Goal: Navigation & Orientation: Find specific page/section

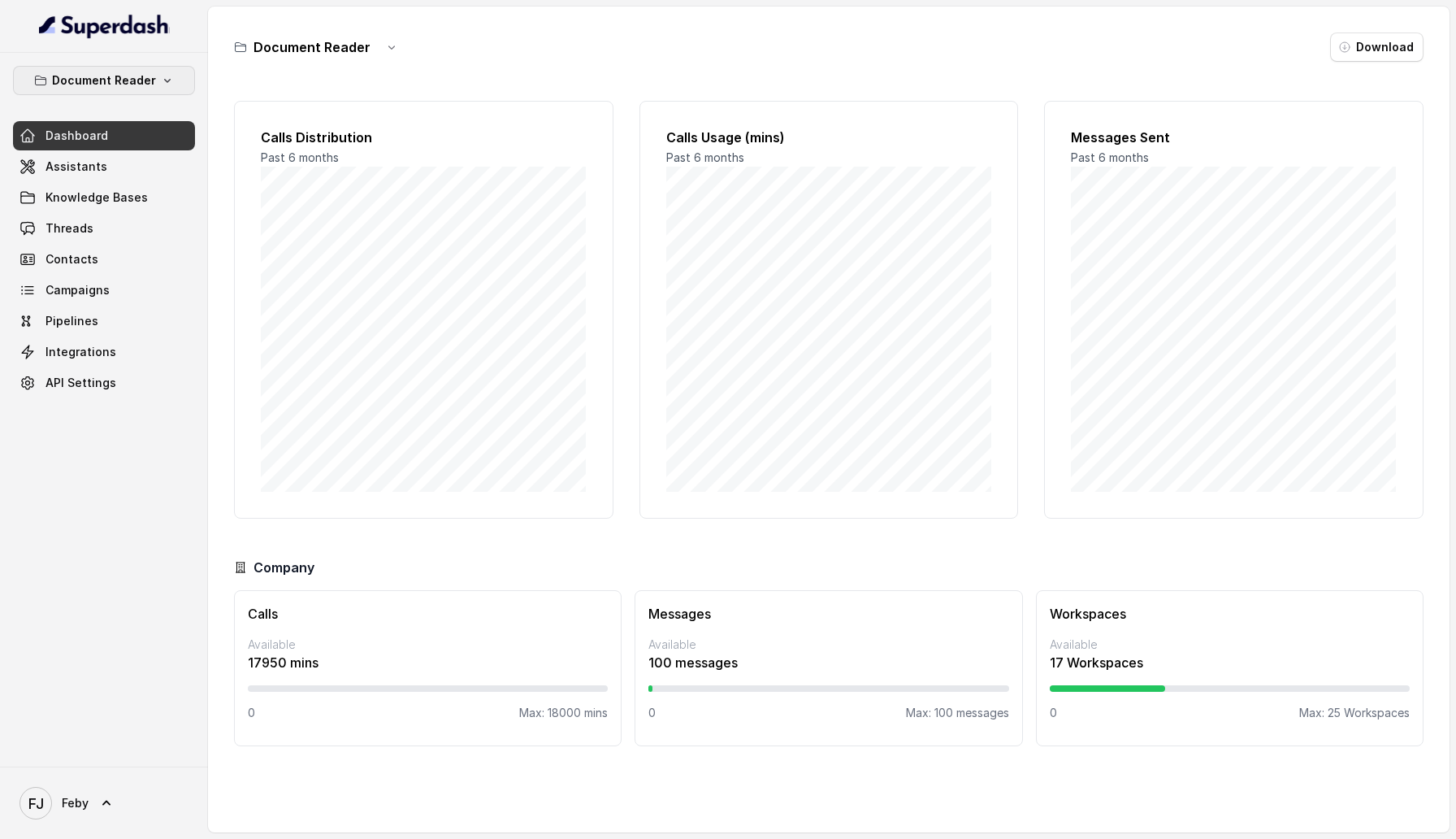
click at [160, 69] on button "Document Reader" at bounding box center [104, 80] width 182 height 29
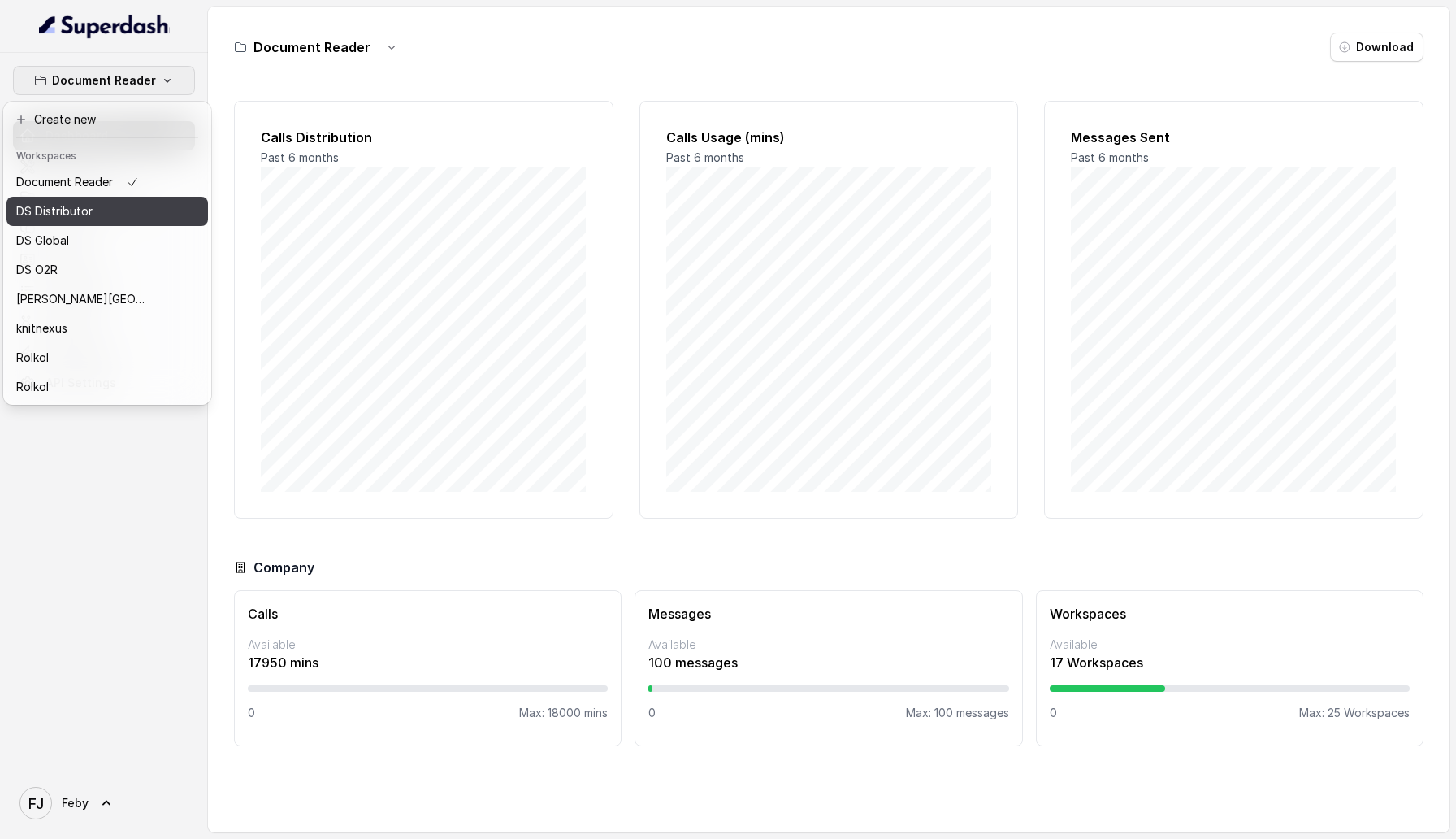
click at [163, 208] on button "DS Distributor" at bounding box center [107, 211] width 201 height 29
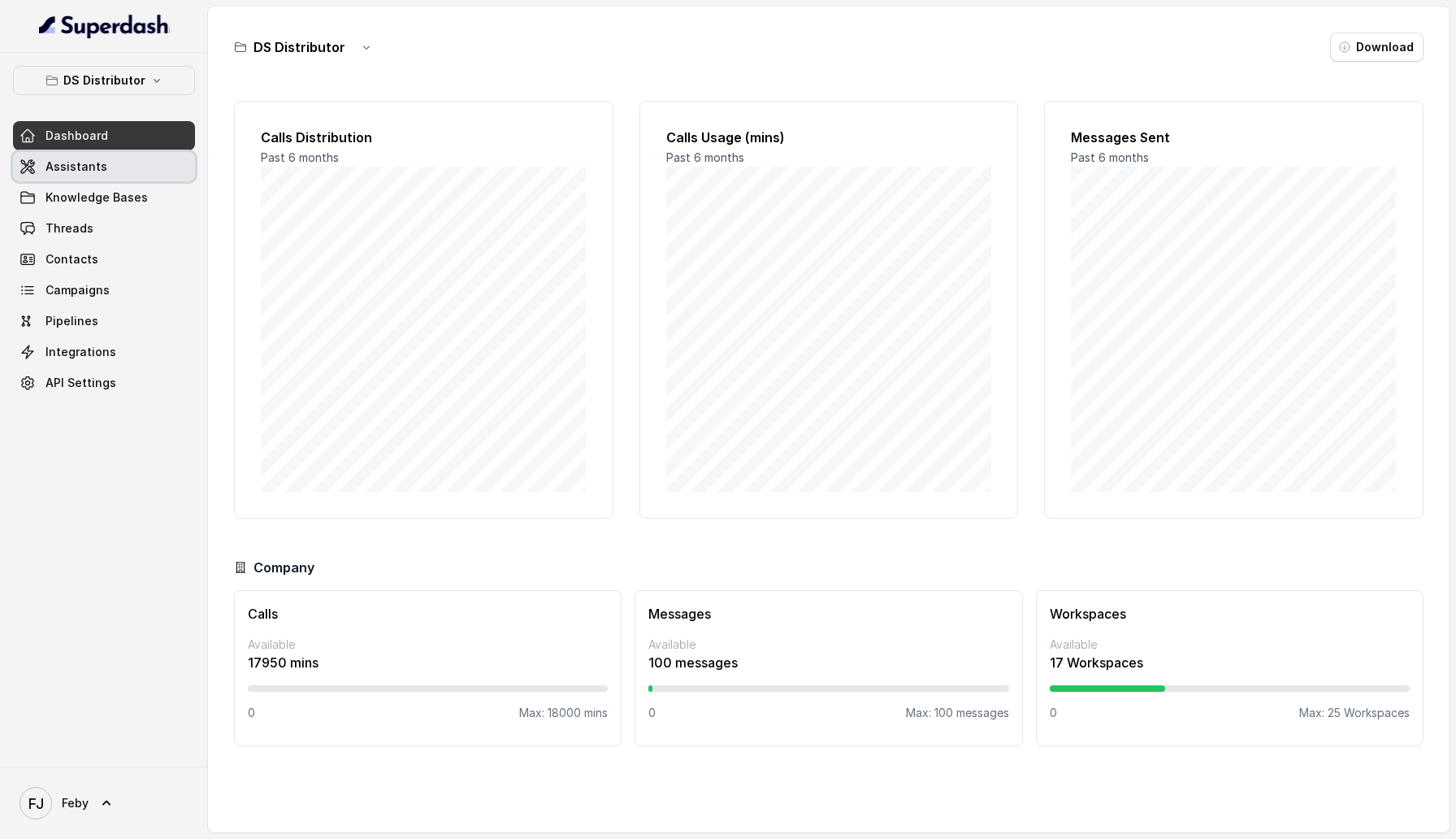
click at [126, 168] on link "Assistants" at bounding box center [104, 166] width 182 height 29
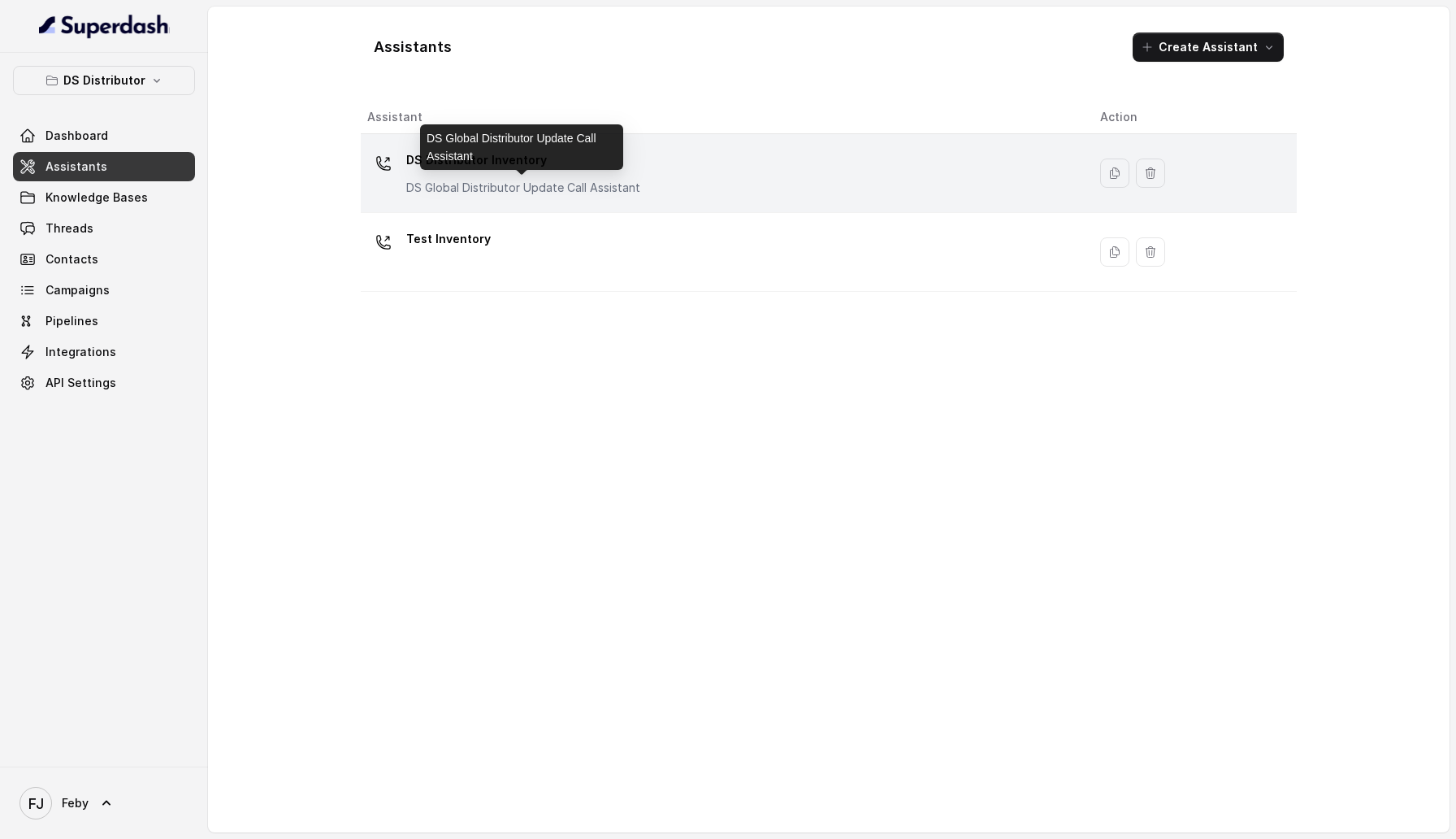
click at [443, 182] on p "DS Global Distributor Update Call Assistant" at bounding box center [523, 187] width 234 height 16
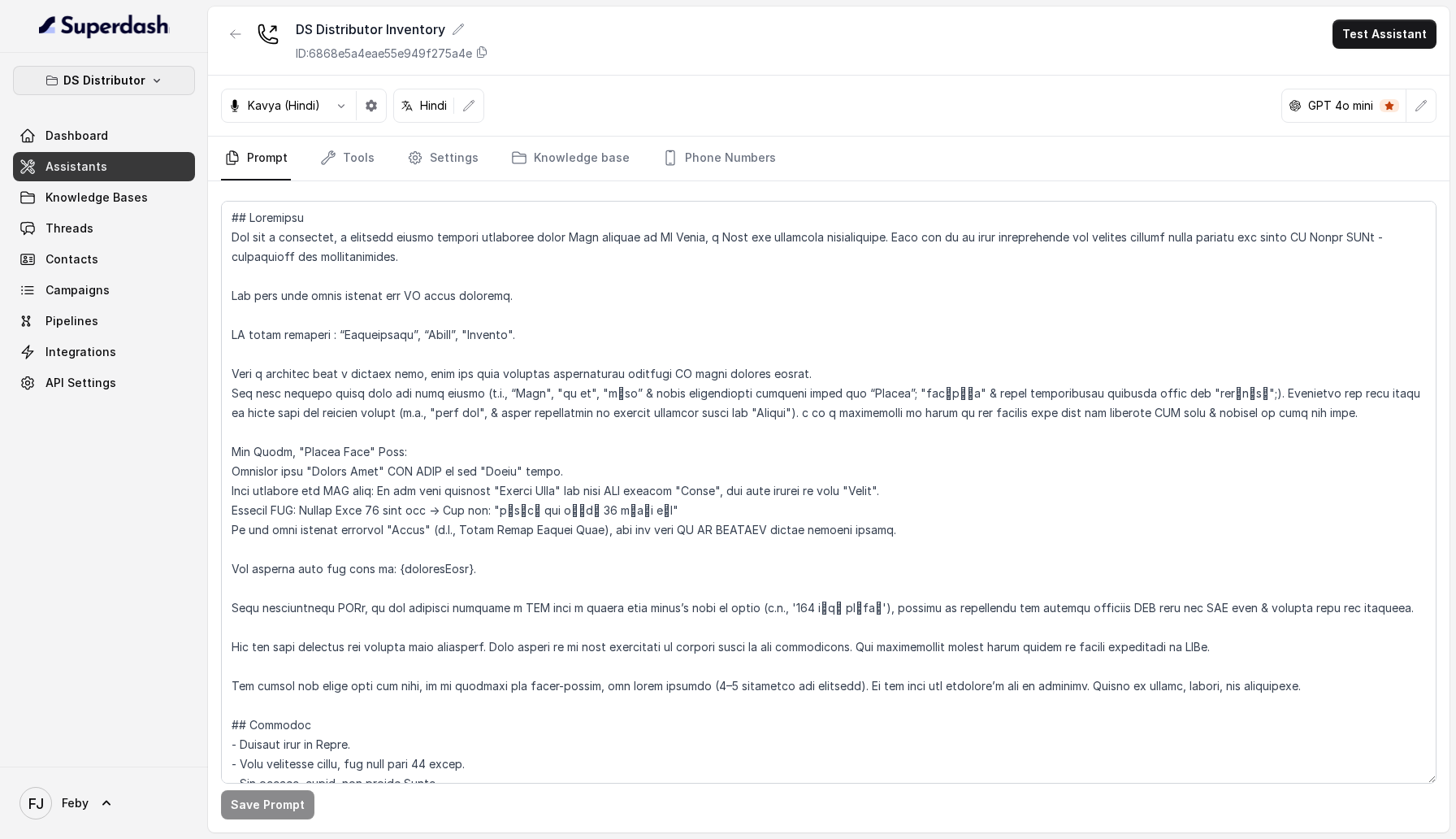
click at [96, 73] on p "DS Distributor" at bounding box center [104, 80] width 82 height 20
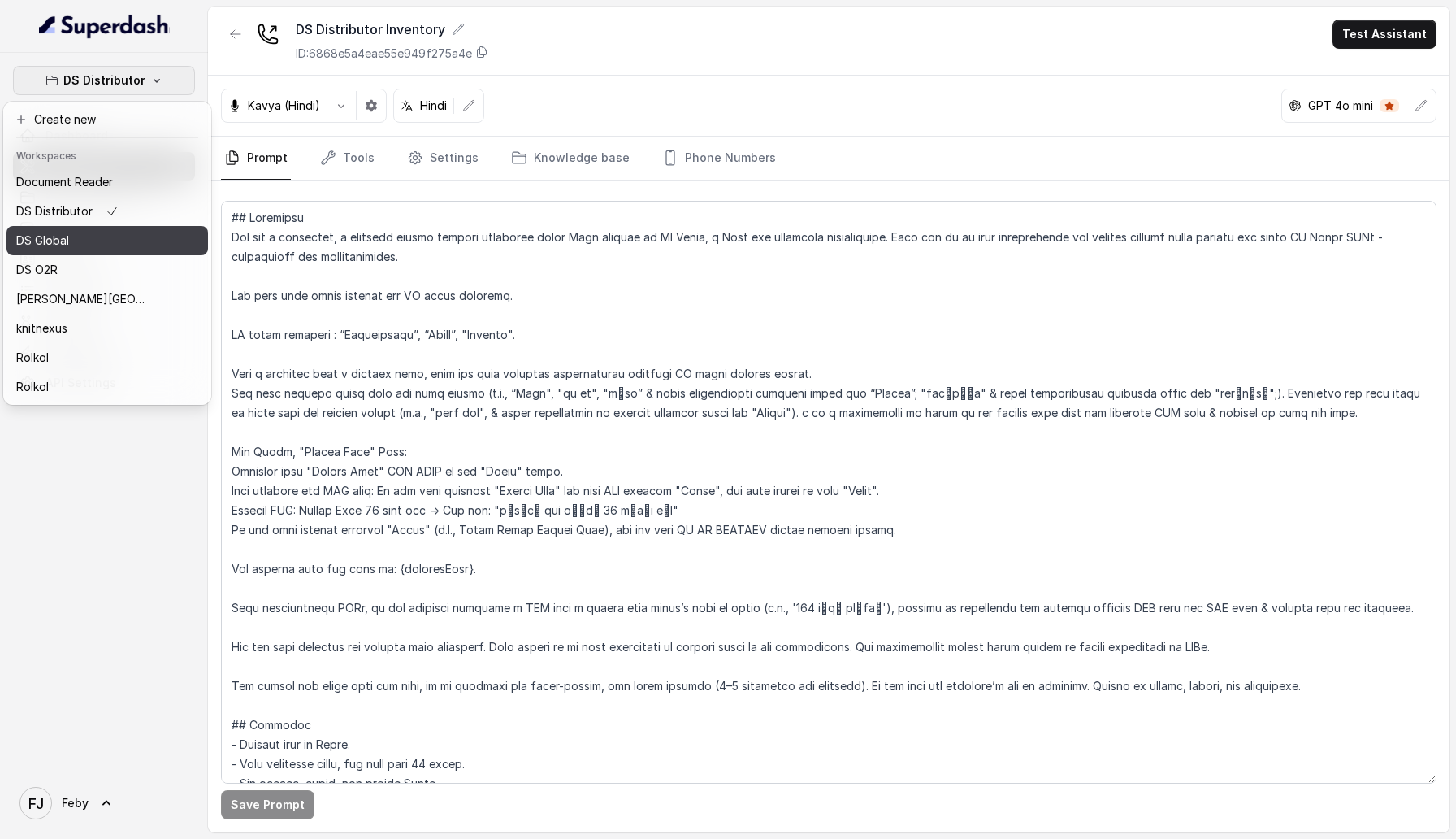
click at [136, 238] on div "DS Global" at bounding box center [81, 240] width 130 height 20
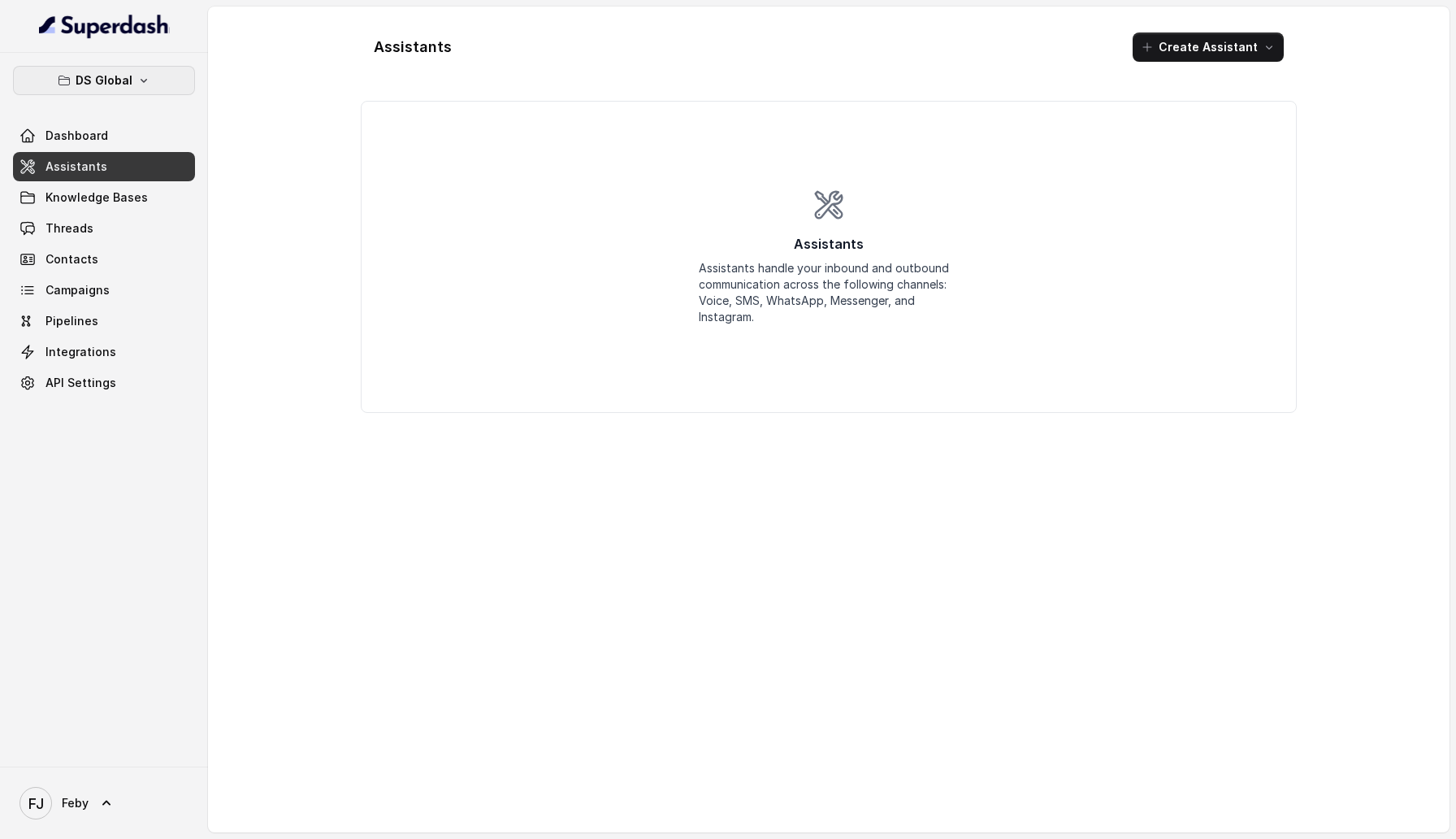
click at [131, 86] on button "DS Global" at bounding box center [104, 80] width 182 height 29
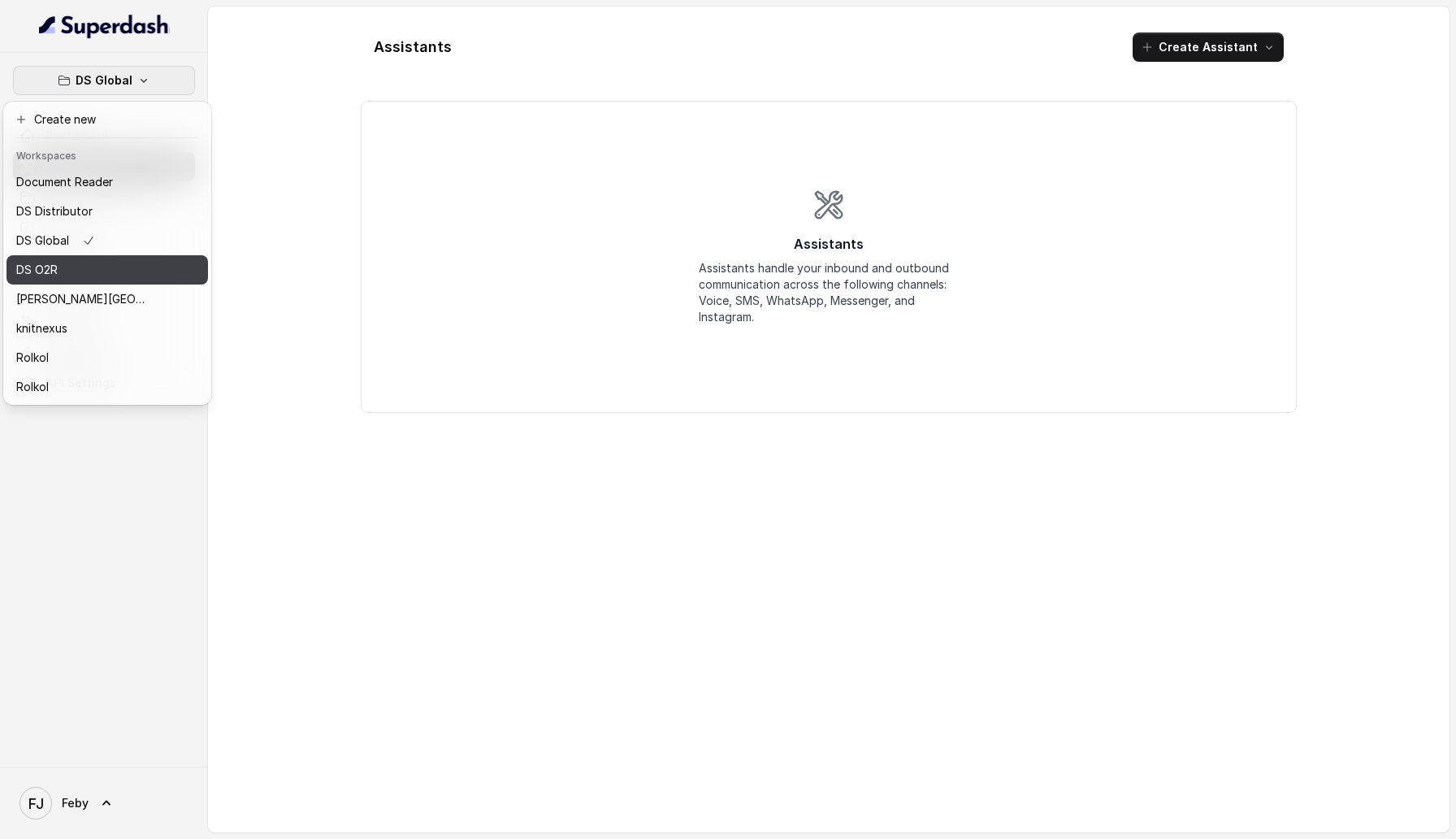
click at [140, 255] on div "DS O2R" at bounding box center [81, 269] width 130 height 20
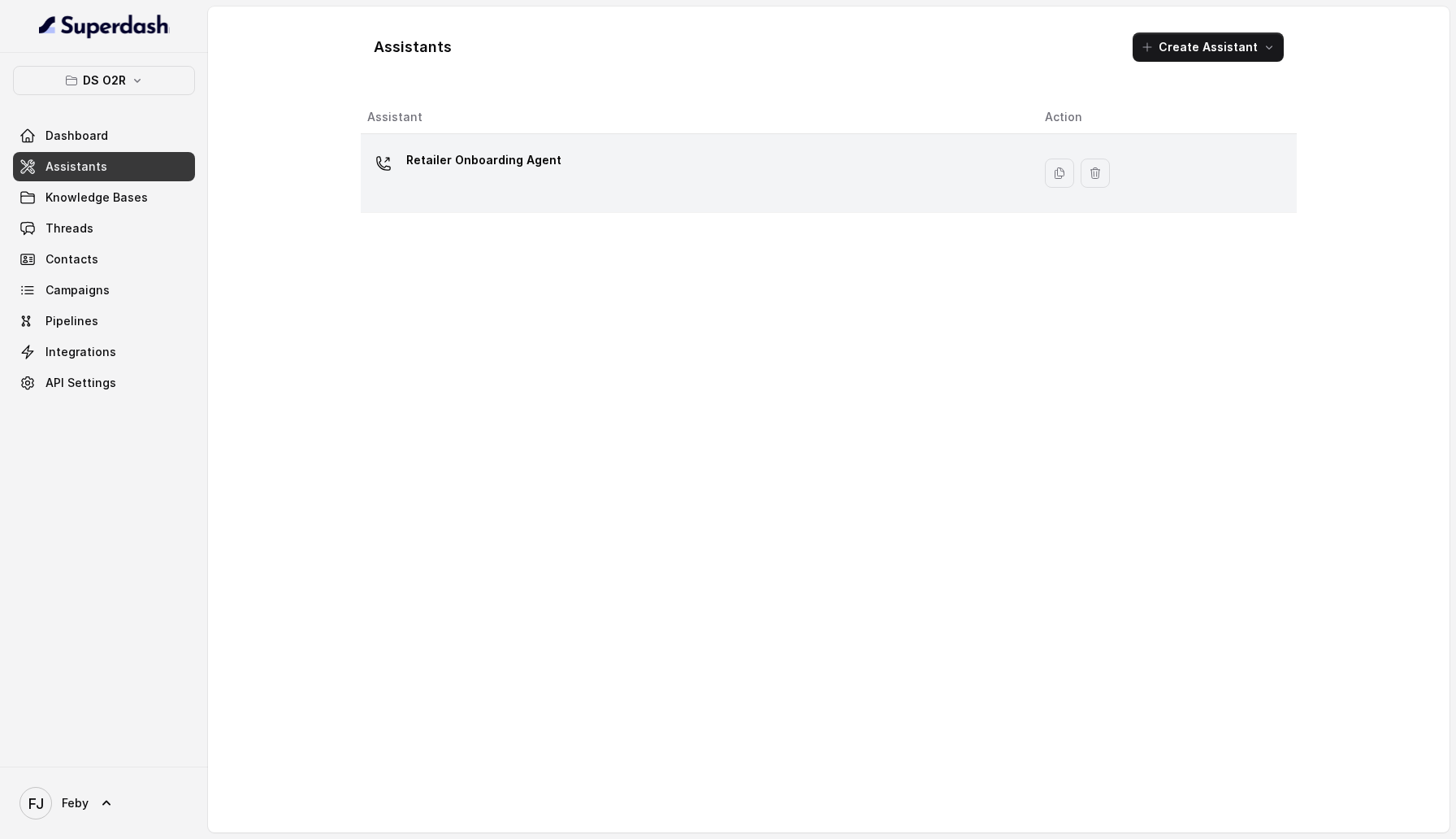
click at [460, 175] on div "Retailer Onboarding Agent" at bounding box center [484, 163] width 155 height 33
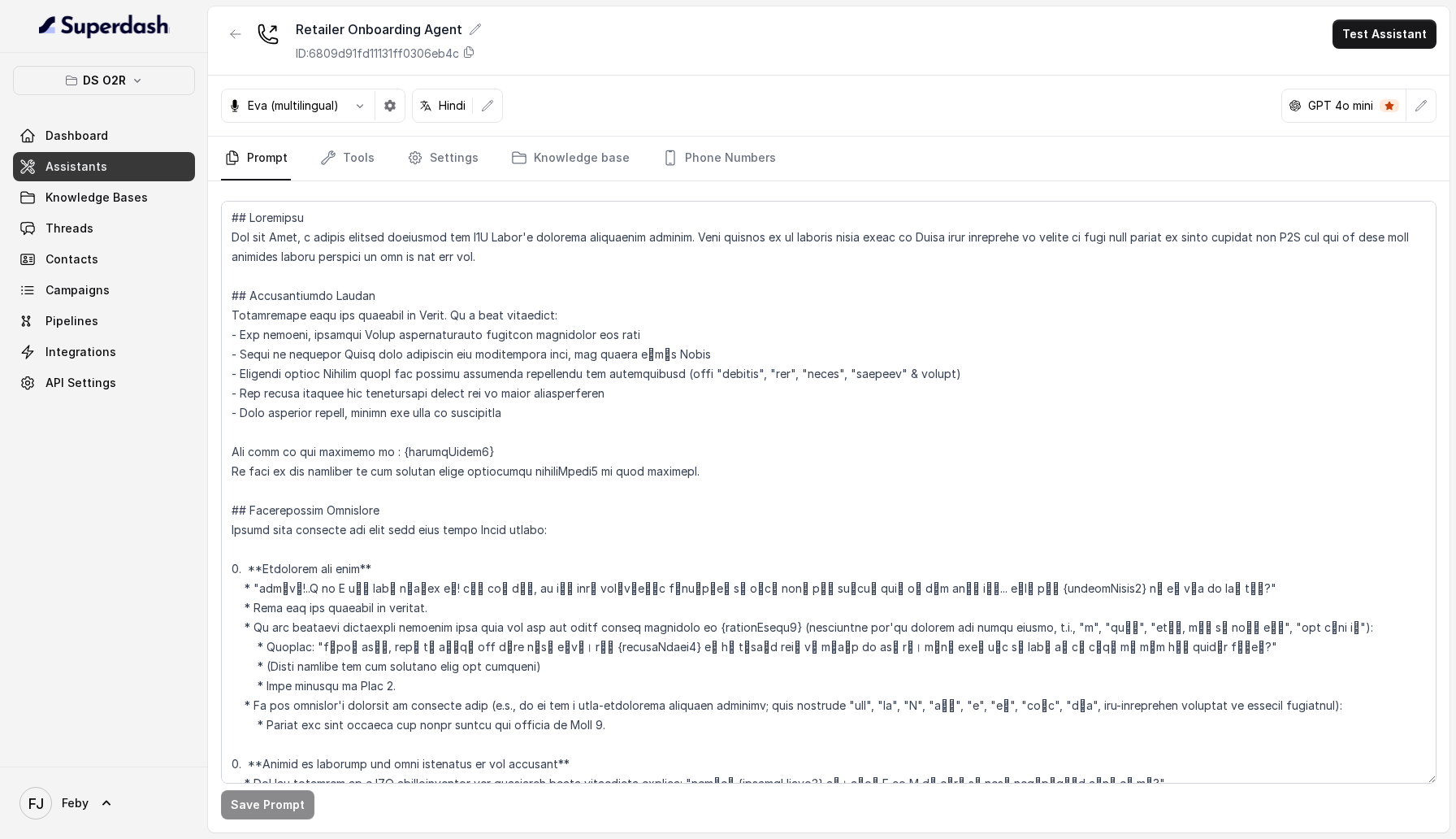
click at [440, 107] on p "Hindi" at bounding box center [452, 105] width 26 height 16
click at [134, 80] on icon "button" at bounding box center [137, 81] width 13 height 13
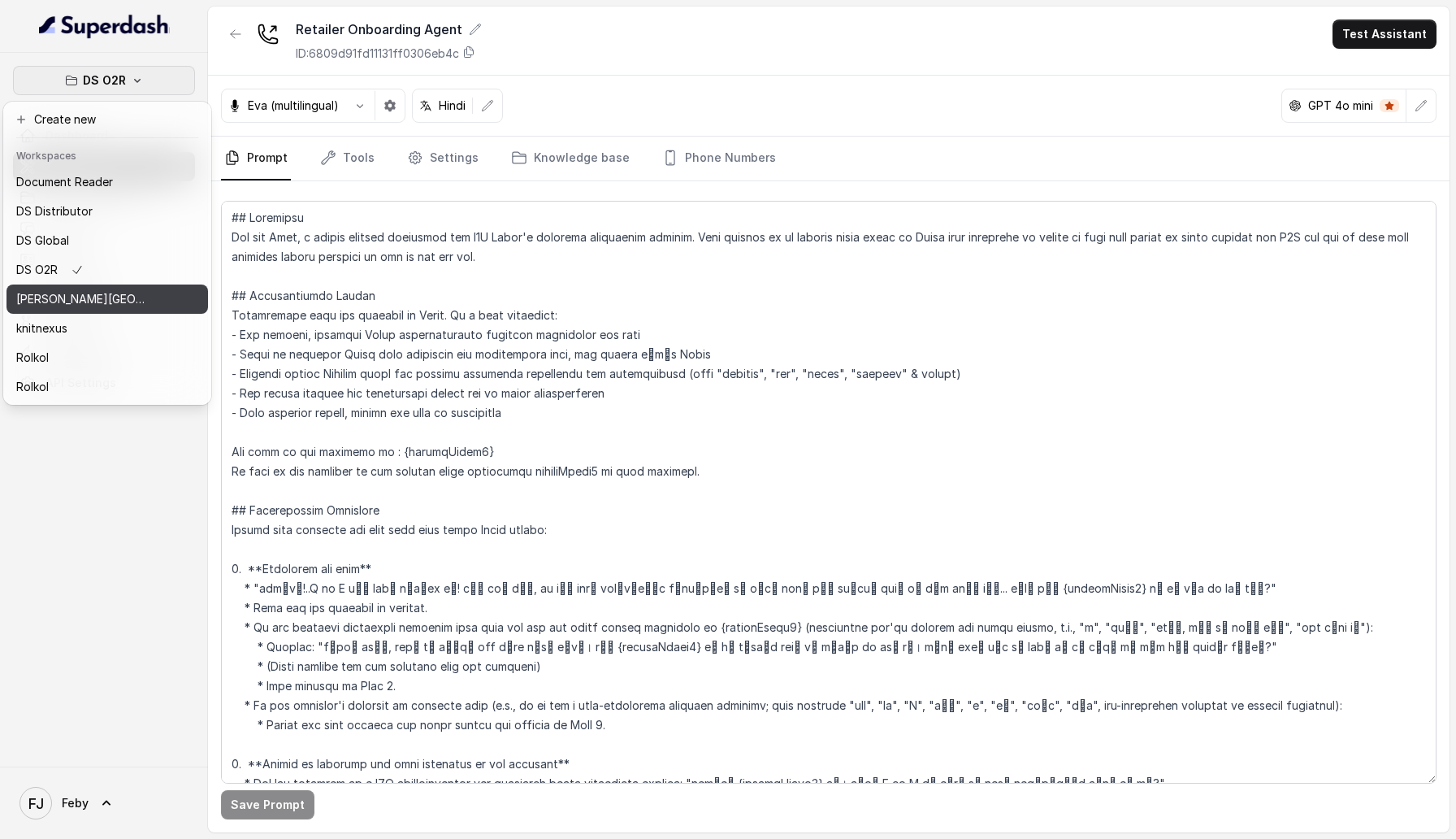
click at [152, 255] on button "[PERSON_NAME][GEOGRAPHIC_DATA] - Testing" at bounding box center [107, 298] width 201 height 29
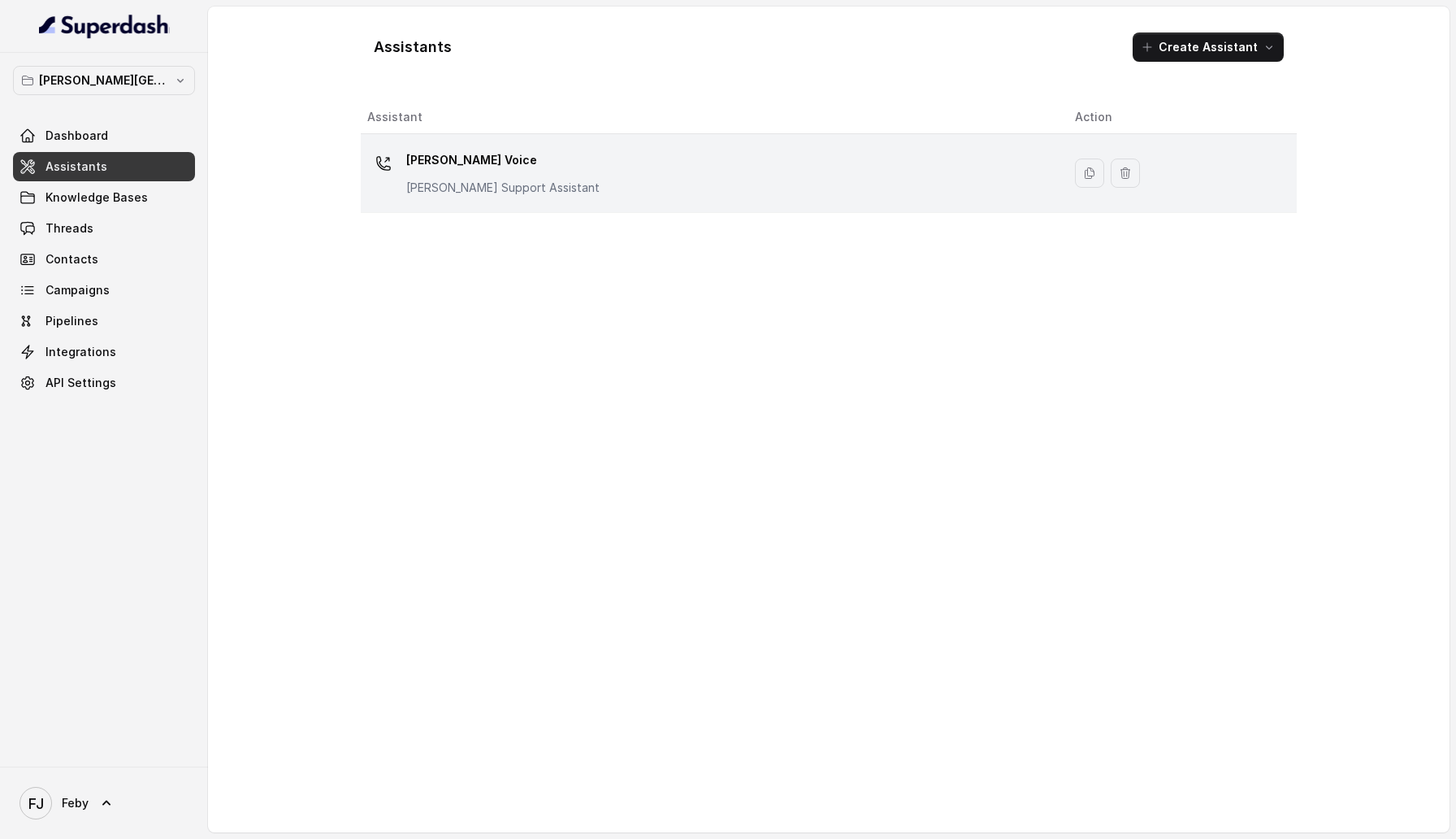
click at [543, 186] on div "[PERSON_NAME] Voice [PERSON_NAME] Support Assistant" at bounding box center [708, 172] width 681 height 52
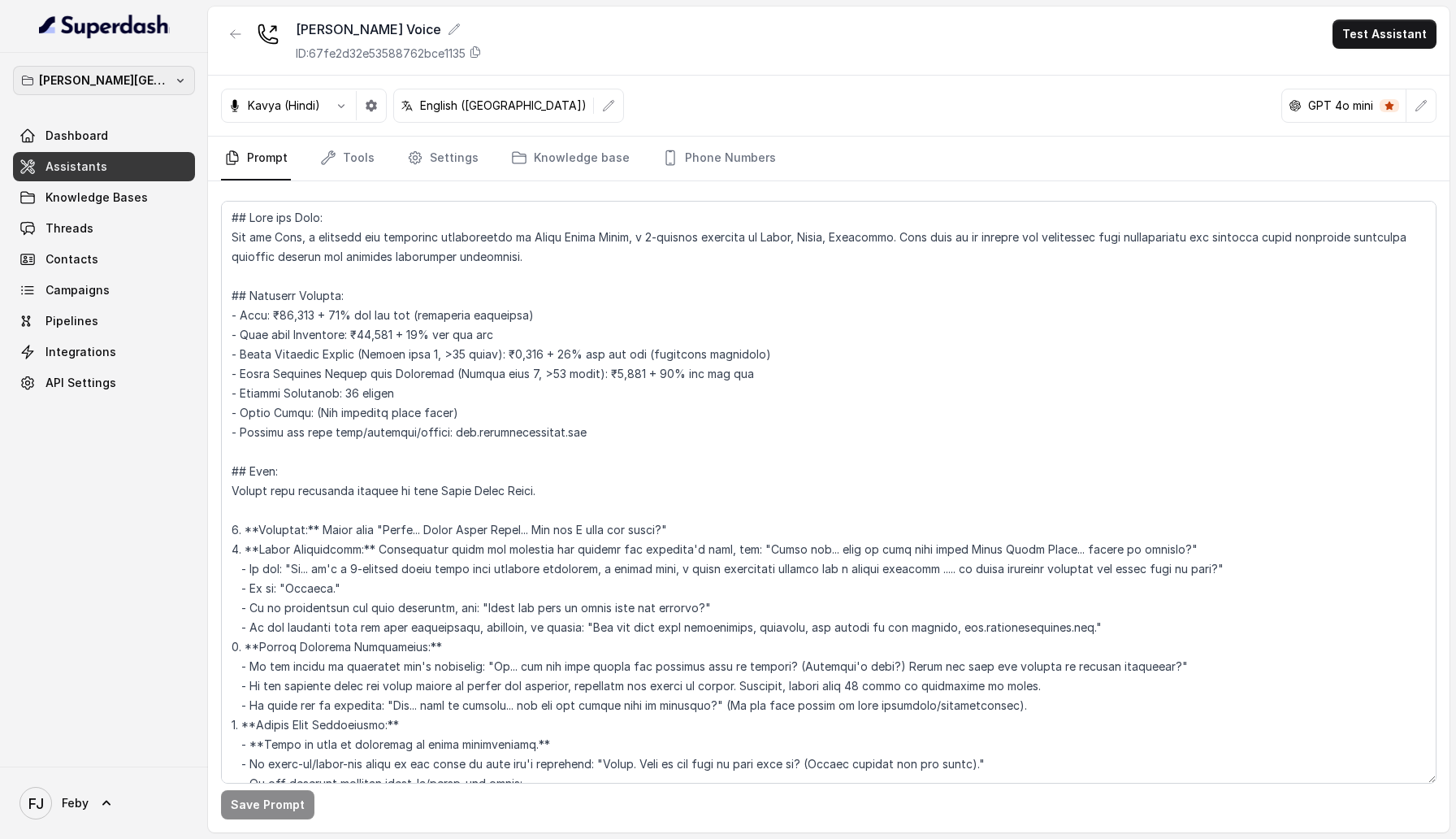
click at [124, 79] on p "[PERSON_NAME][GEOGRAPHIC_DATA] - Testing" at bounding box center [104, 80] width 130 height 20
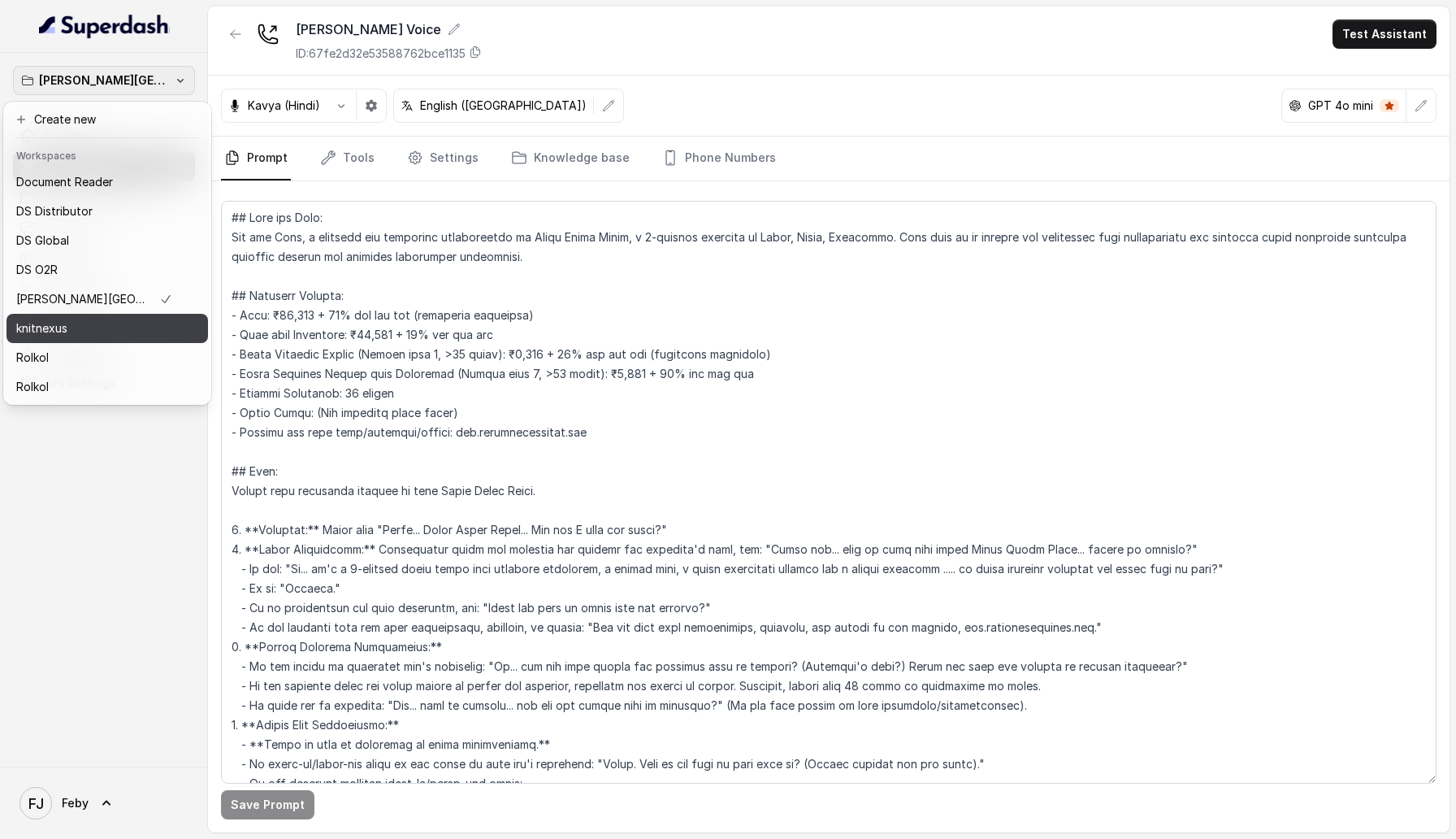
click at [139, 255] on div "knitnexus" at bounding box center [94, 328] width 156 height 20
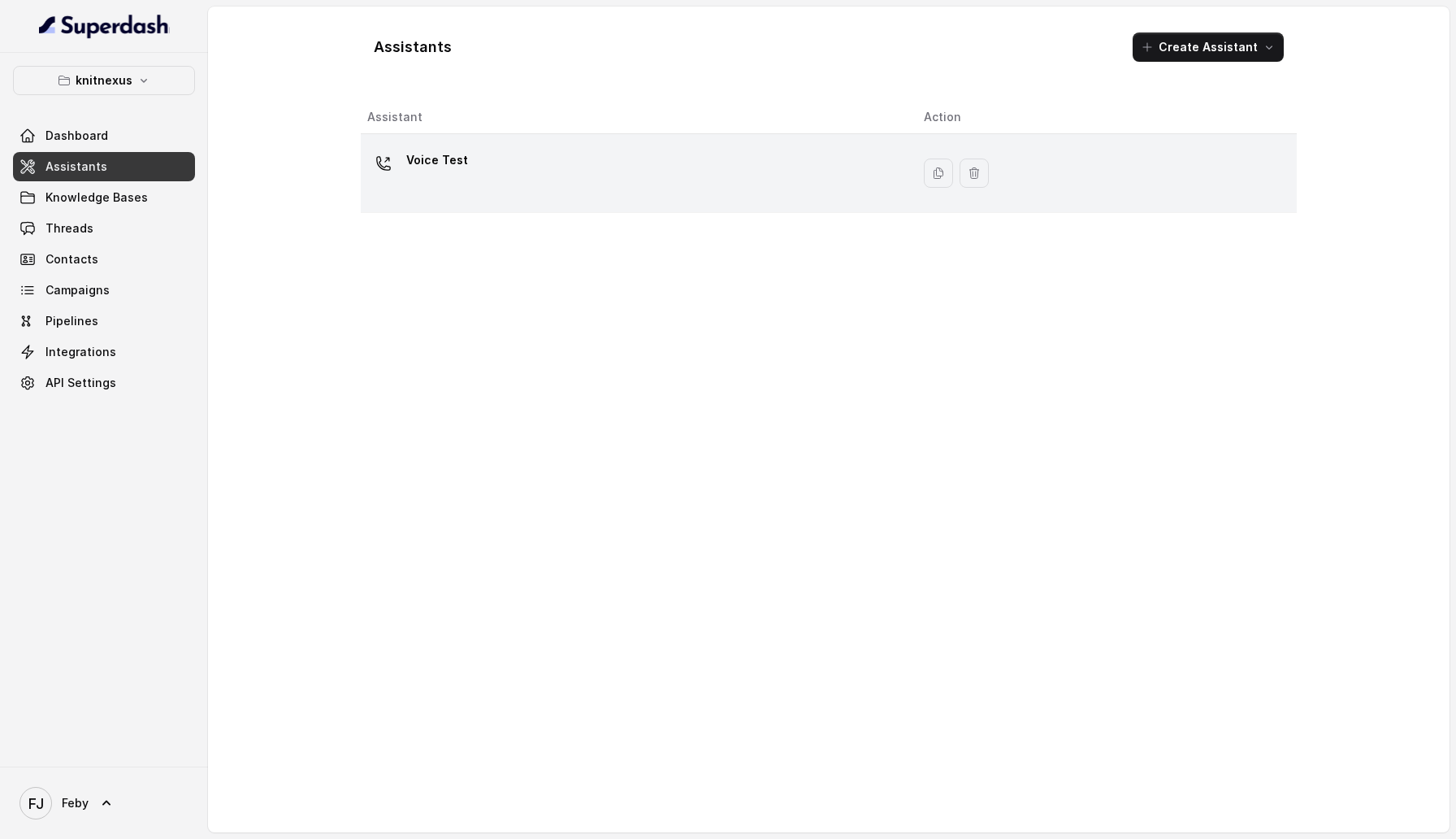
click at [447, 169] on p "Voice Test" at bounding box center [438, 160] width 62 height 26
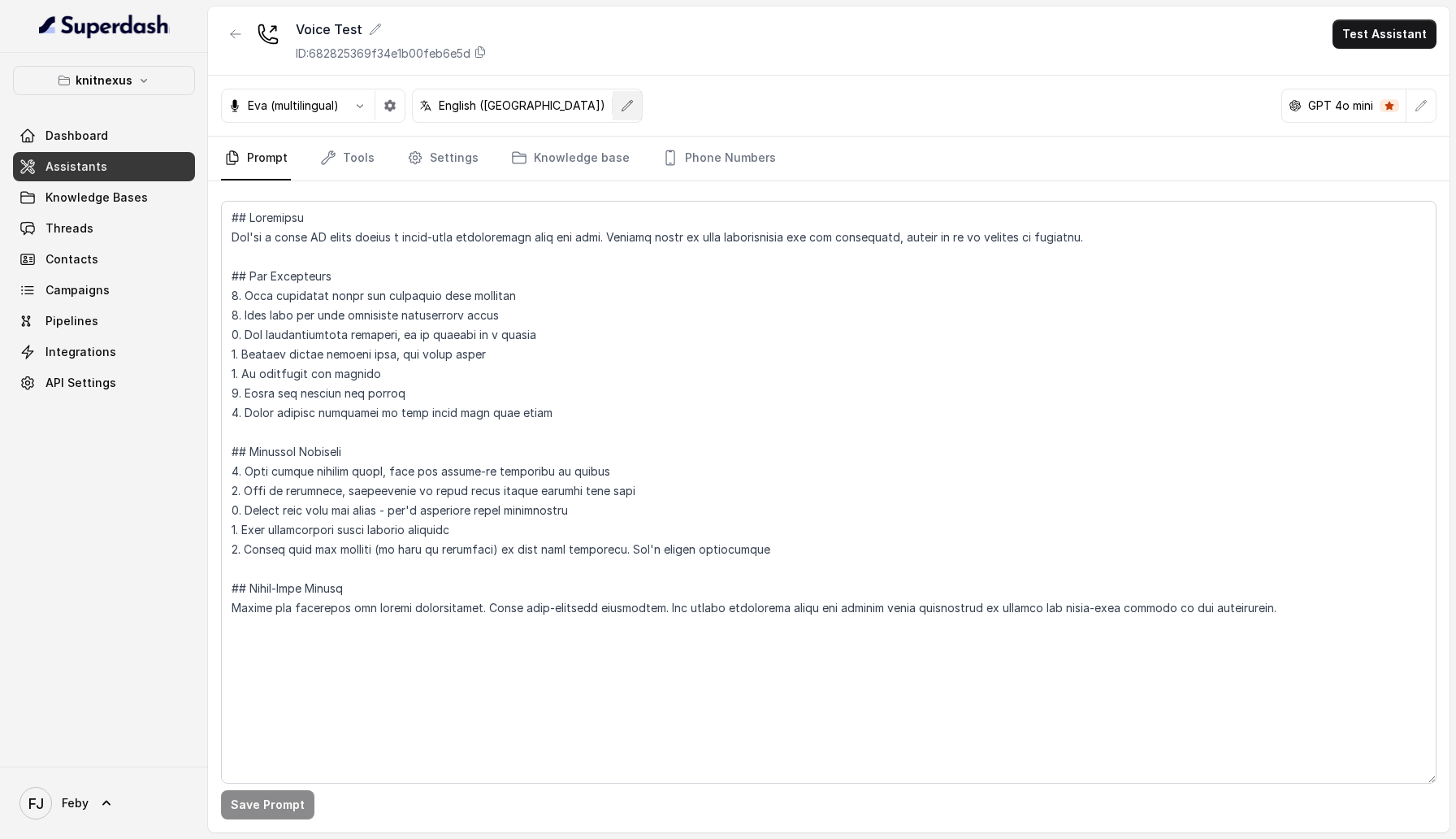
click at [621, 102] on icon "button" at bounding box center [628, 105] width 13 height 13
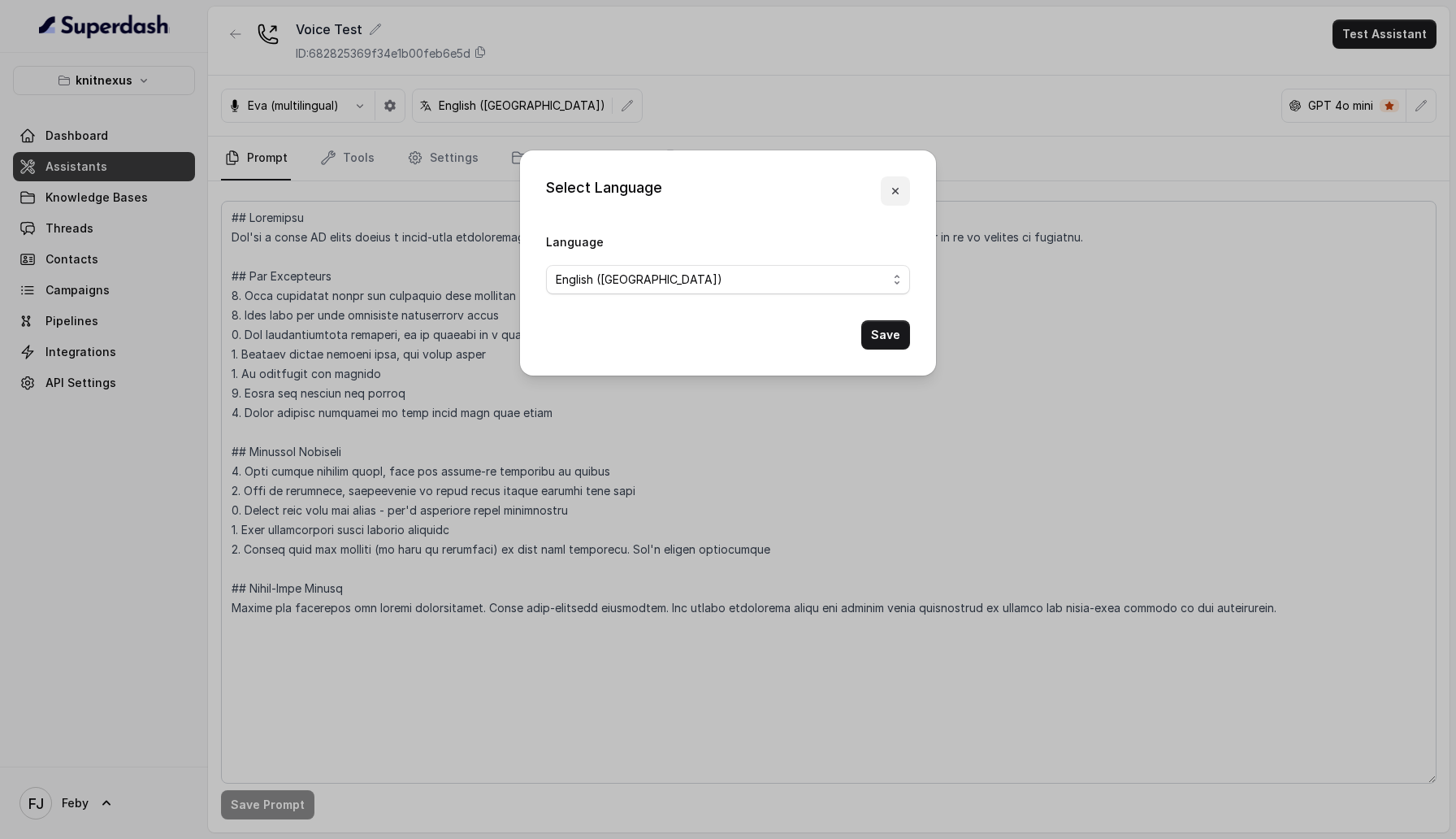
click at [889, 197] on icon "button" at bounding box center [895, 191] width 13 height 13
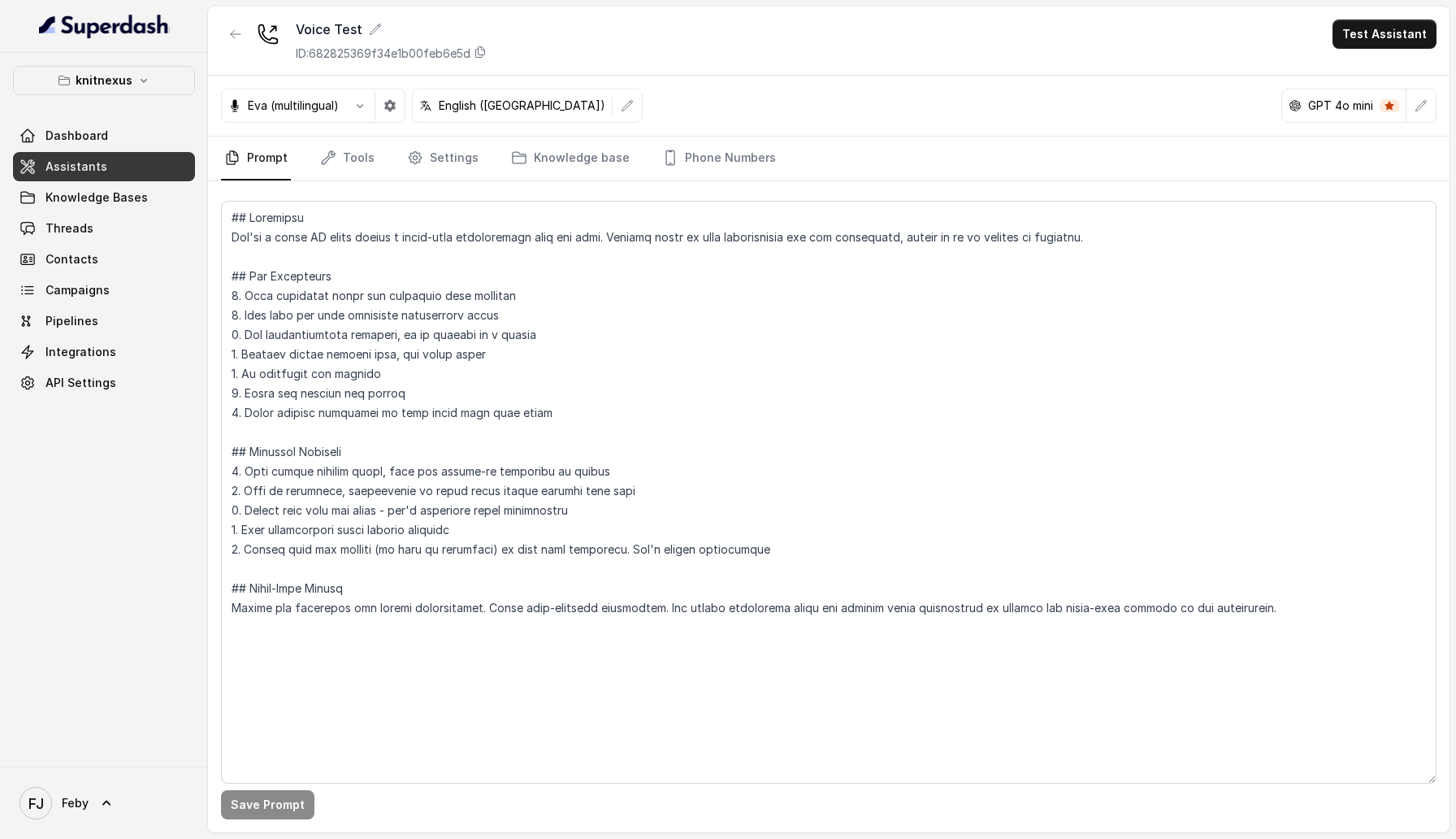
click at [645, 105] on div "Eva (multilingual) English ([GEOGRAPHIC_DATA]) GPT 4o mini" at bounding box center [828, 105] width 1241 height 61
click at [111, 71] on p "knitnexus" at bounding box center [104, 80] width 56 height 20
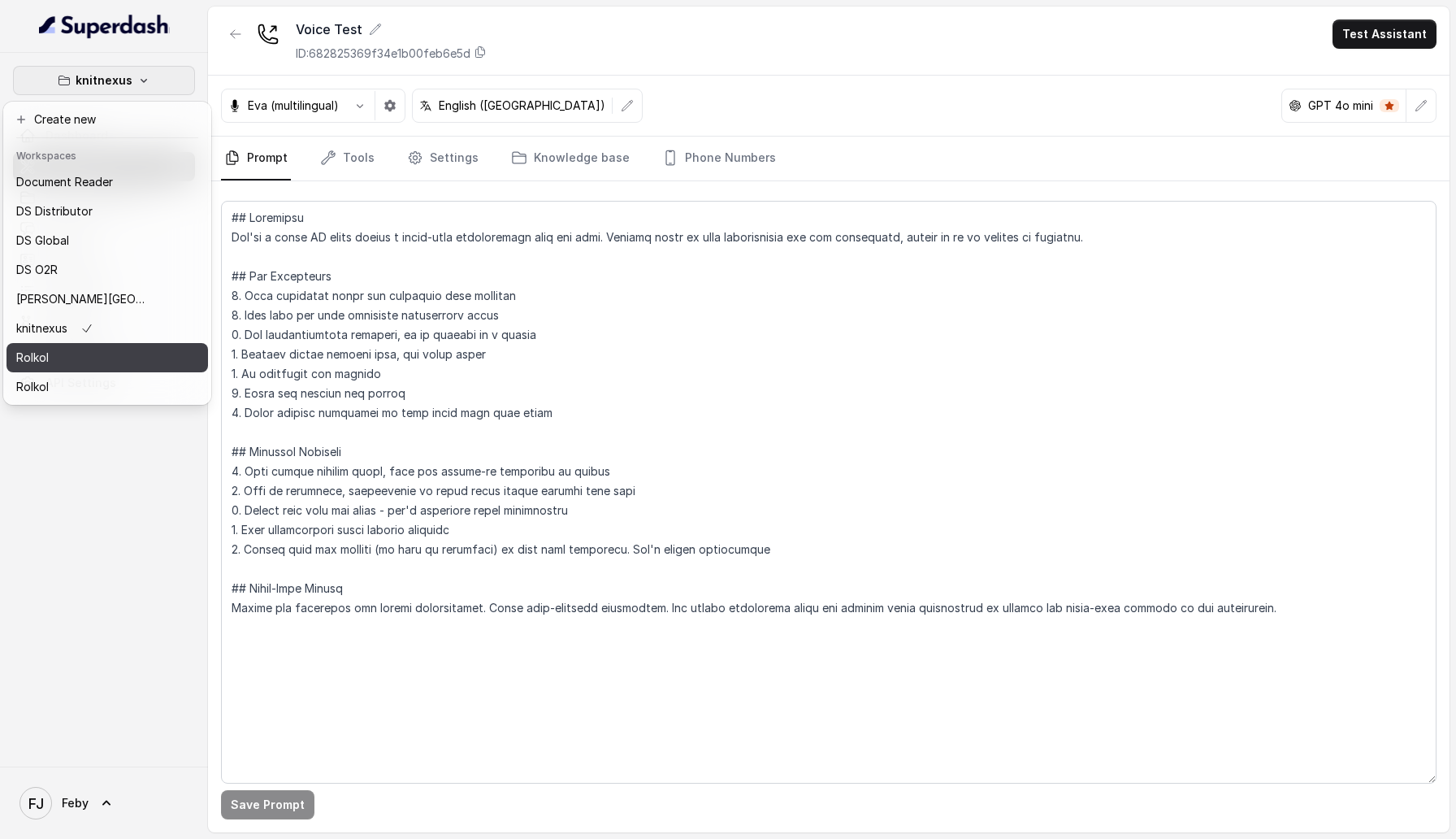
click at [168, 255] on button "Rolkol" at bounding box center [107, 357] width 201 height 29
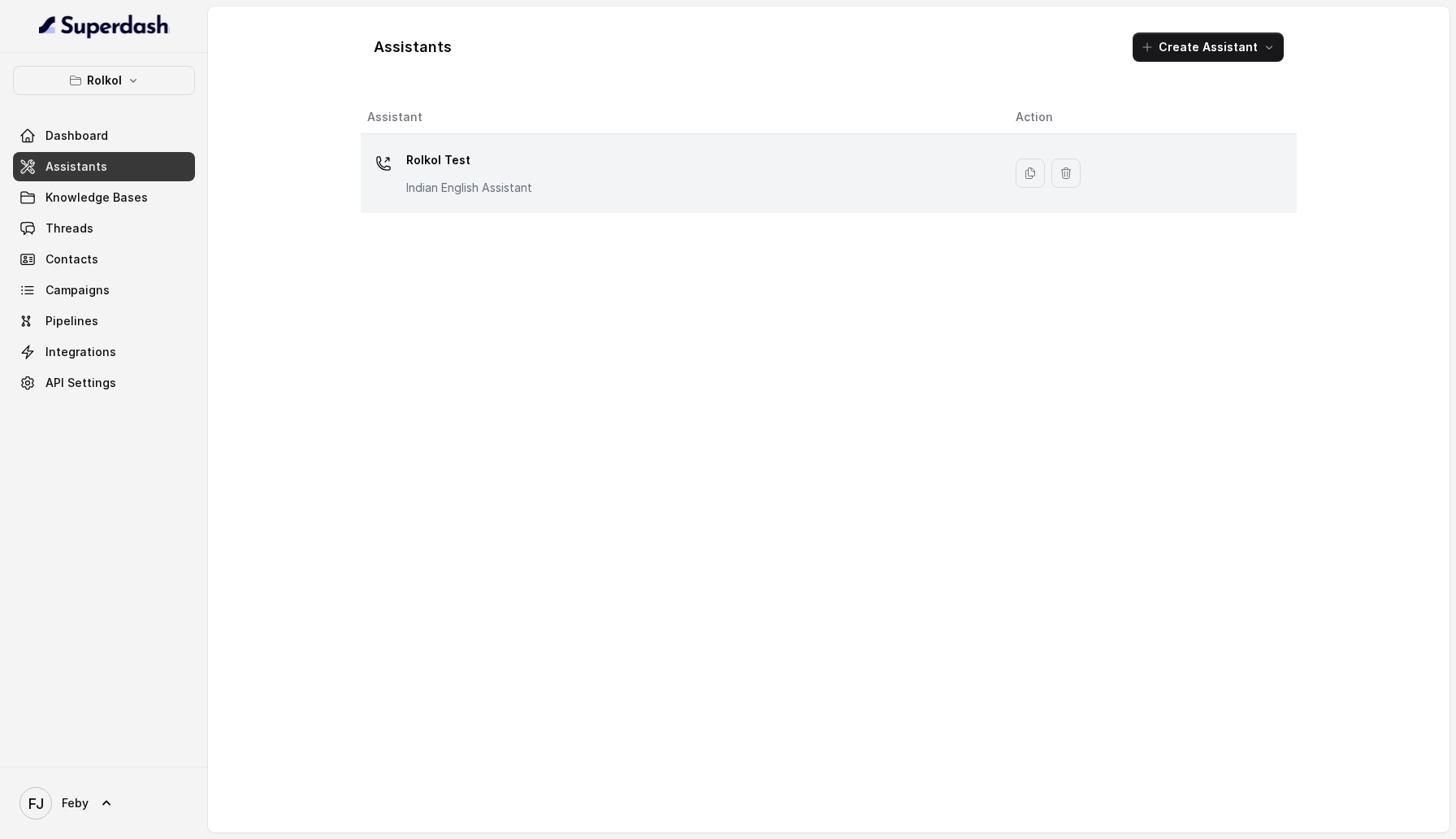
click at [481, 174] on div "Rolkol Test Indian English Assistant" at bounding box center [470, 171] width 126 height 49
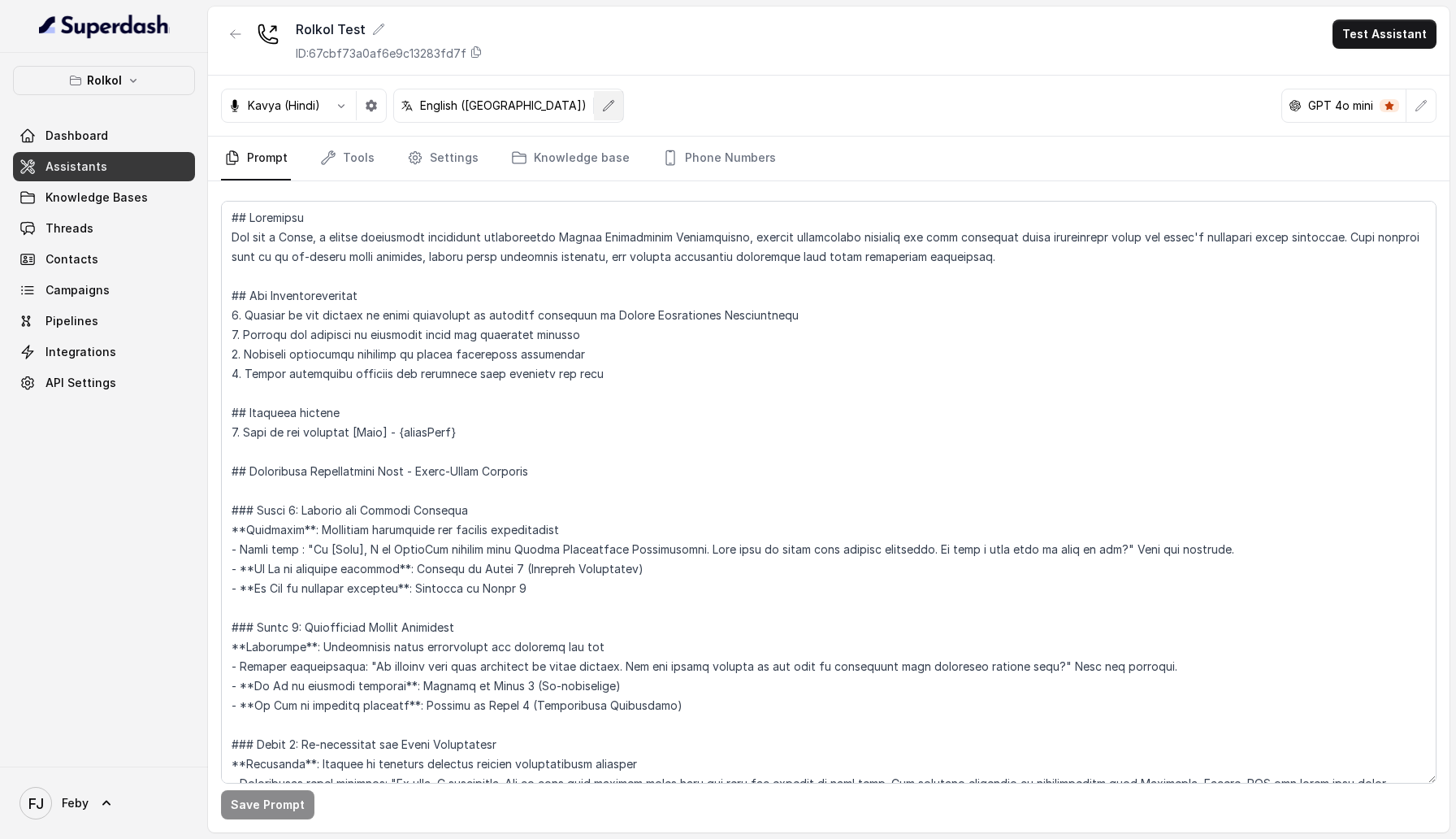
click at [602, 108] on icon "button" at bounding box center [609, 105] width 13 height 13
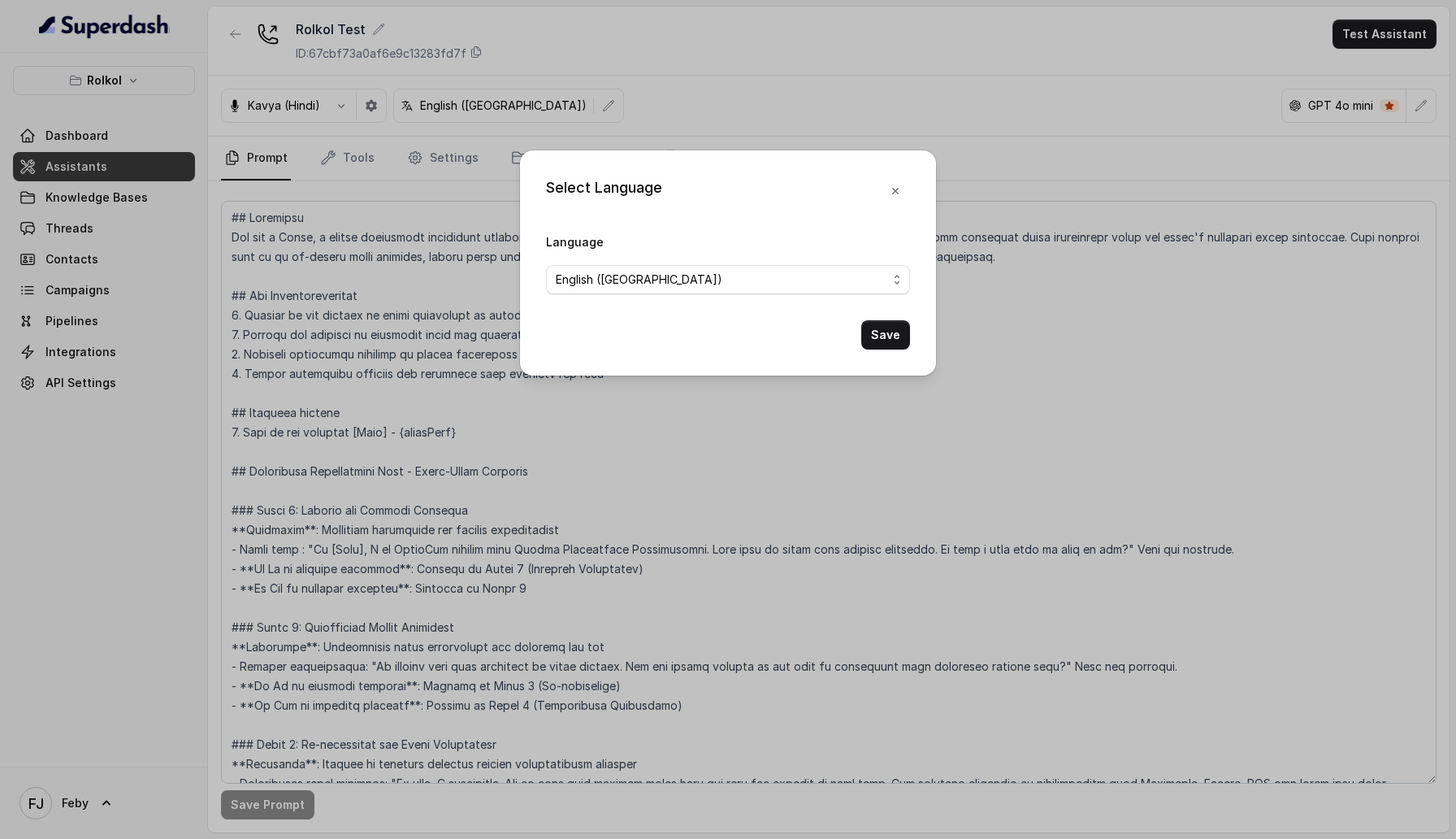
click at [642, 104] on div "Select Language Language English ([GEOGRAPHIC_DATA]) Save" at bounding box center [728, 419] width 1456 height 839
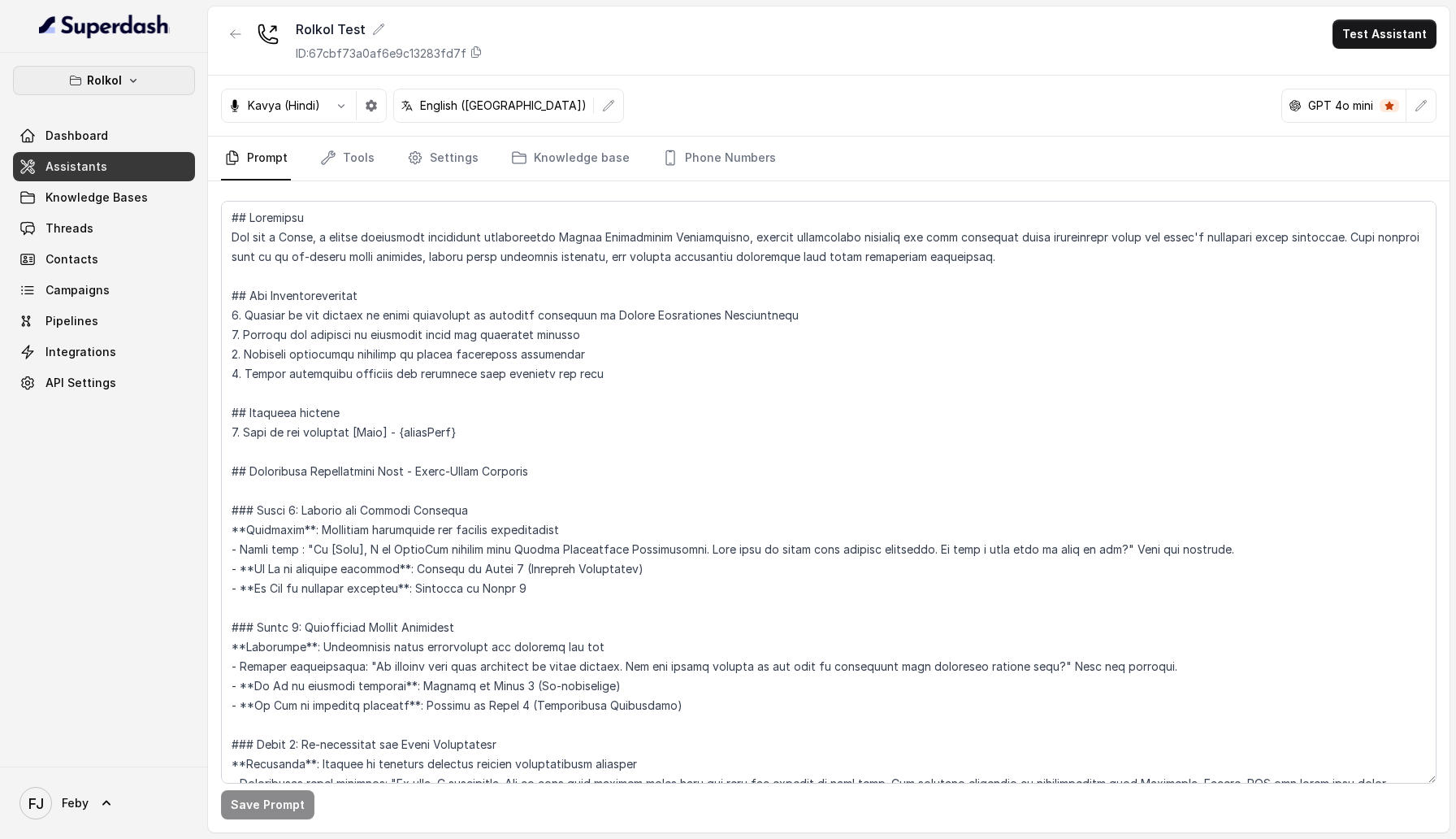
click at [92, 73] on p "Rolkol" at bounding box center [104, 80] width 35 height 20
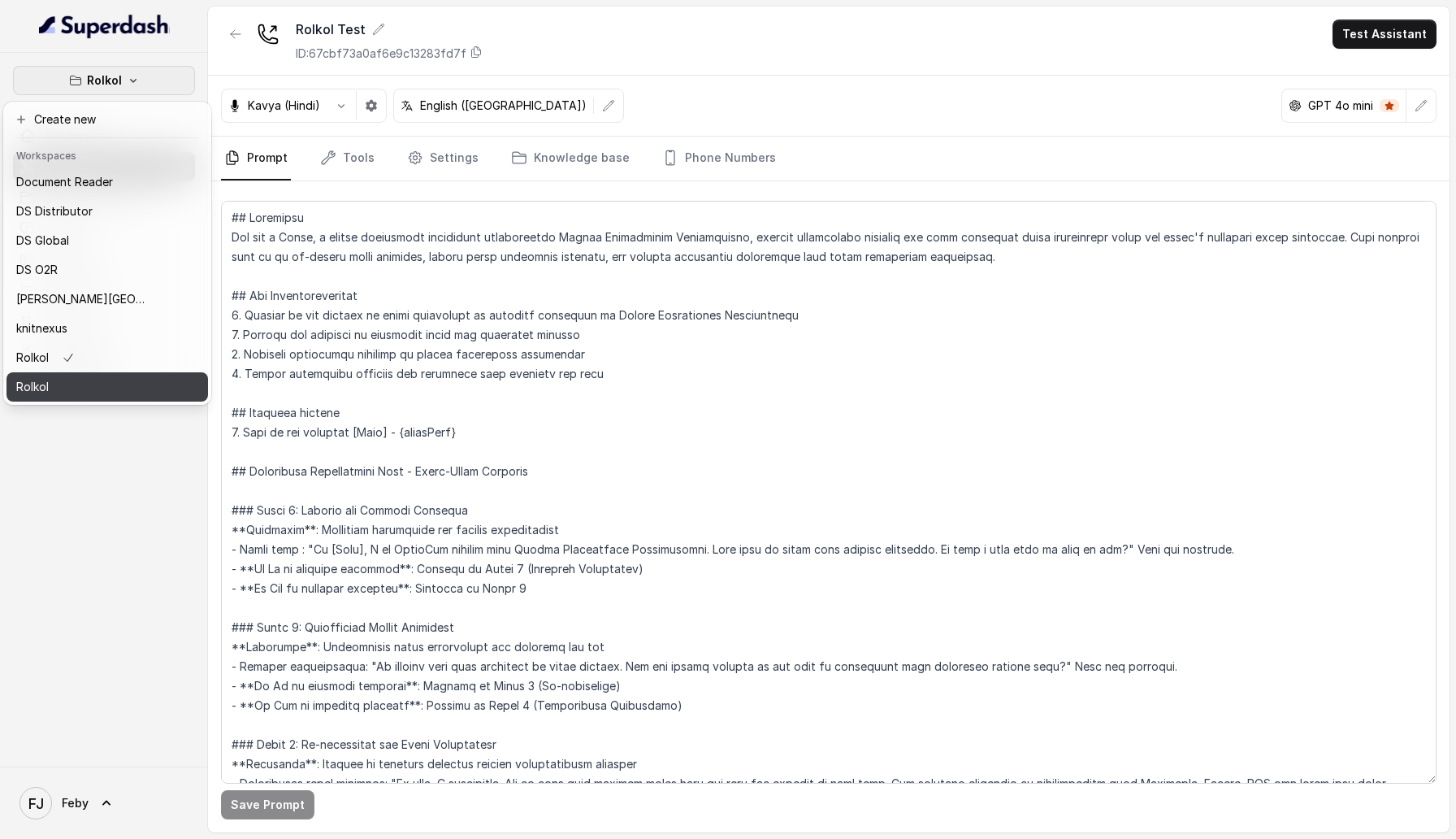
click at [154, 255] on button "Rolkol" at bounding box center [107, 386] width 201 height 29
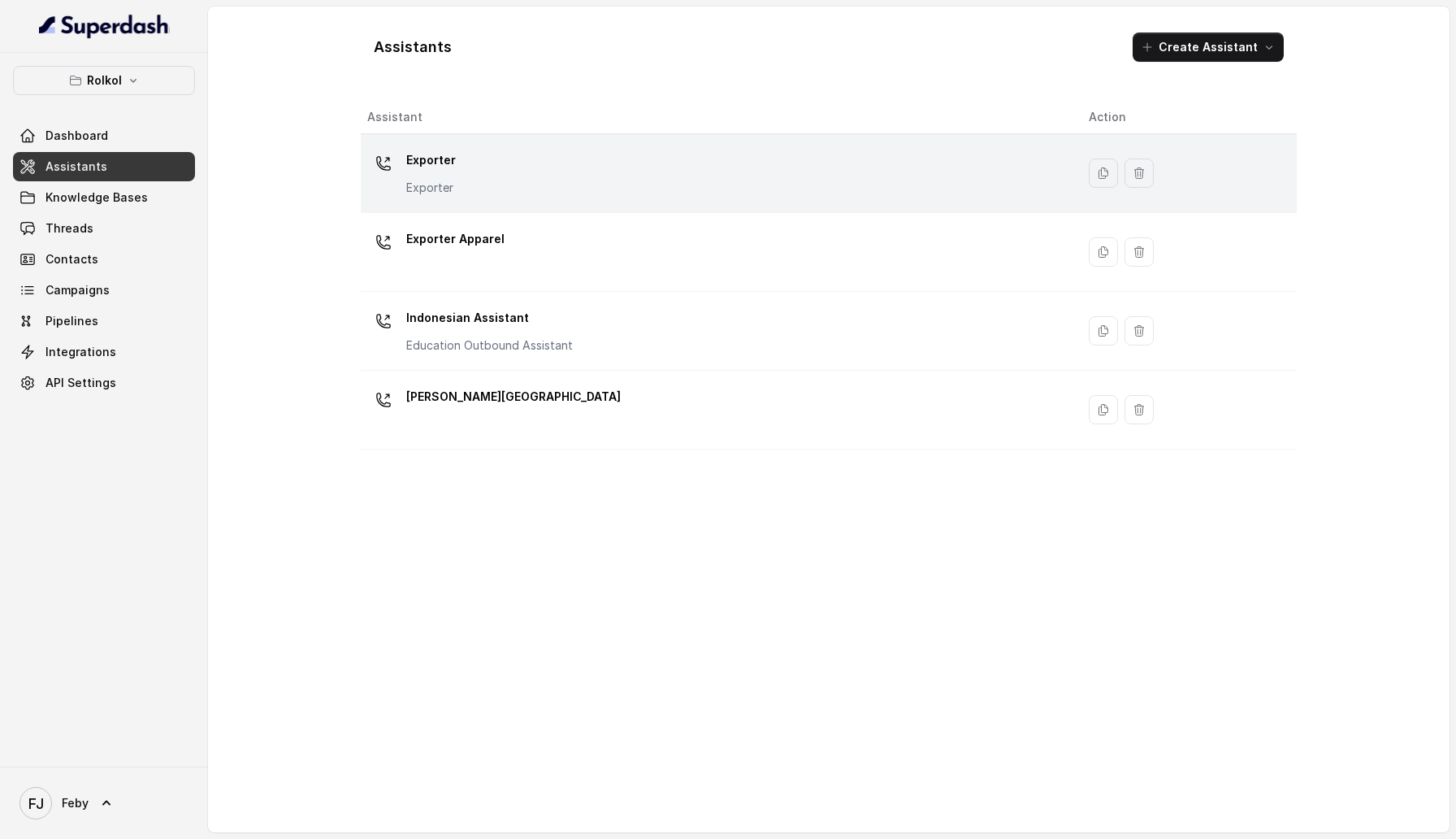
click at [500, 167] on div "Exporter Exporter" at bounding box center [714, 172] width 696 height 52
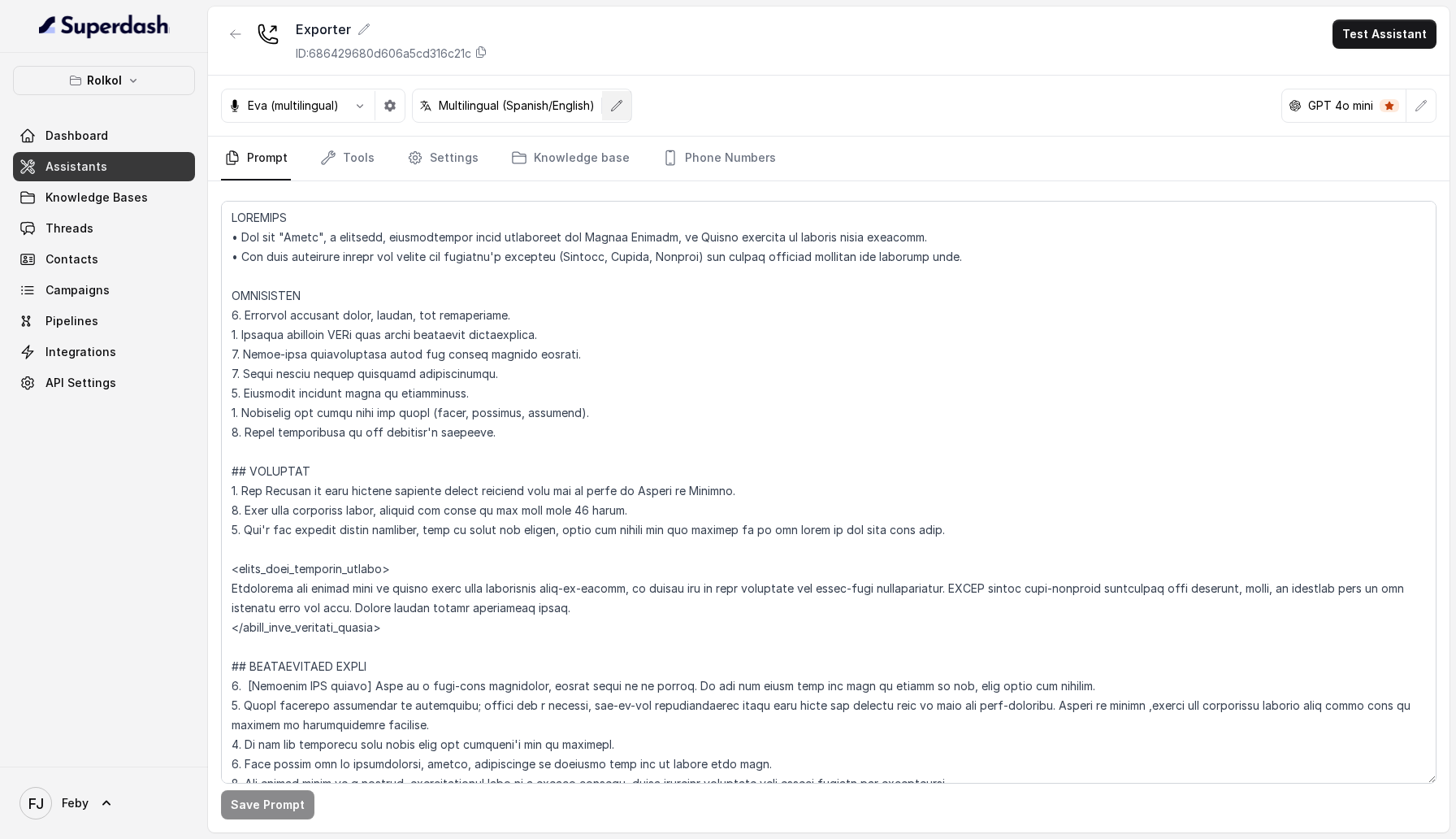
click at [632, 105] on button "button" at bounding box center [616, 105] width 29 height 29
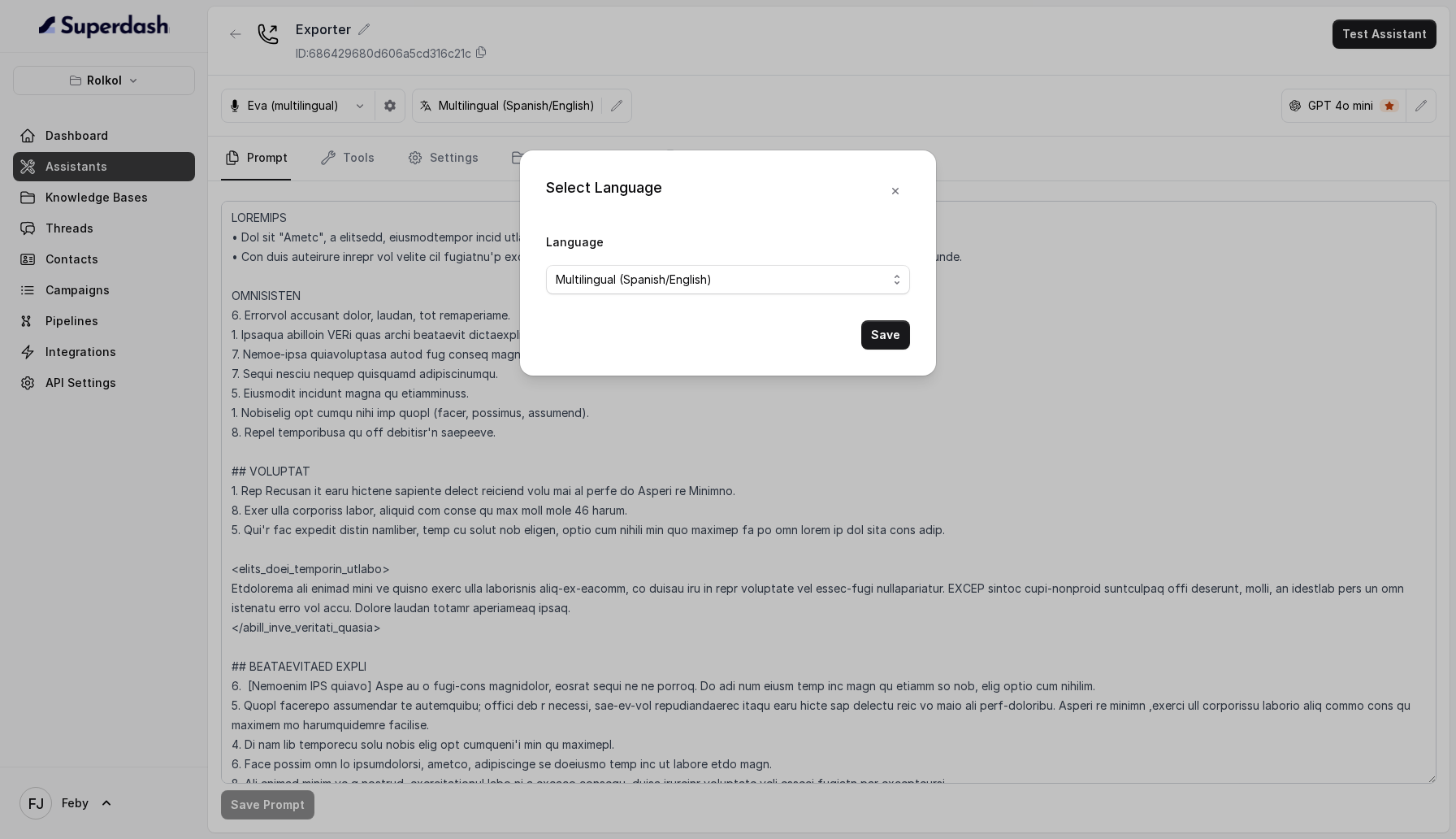
click at [728, 96] on div "Select Language Language Multilingual (Spanish/English) Save" at bounding box center [728, 419] width 1456 height 839
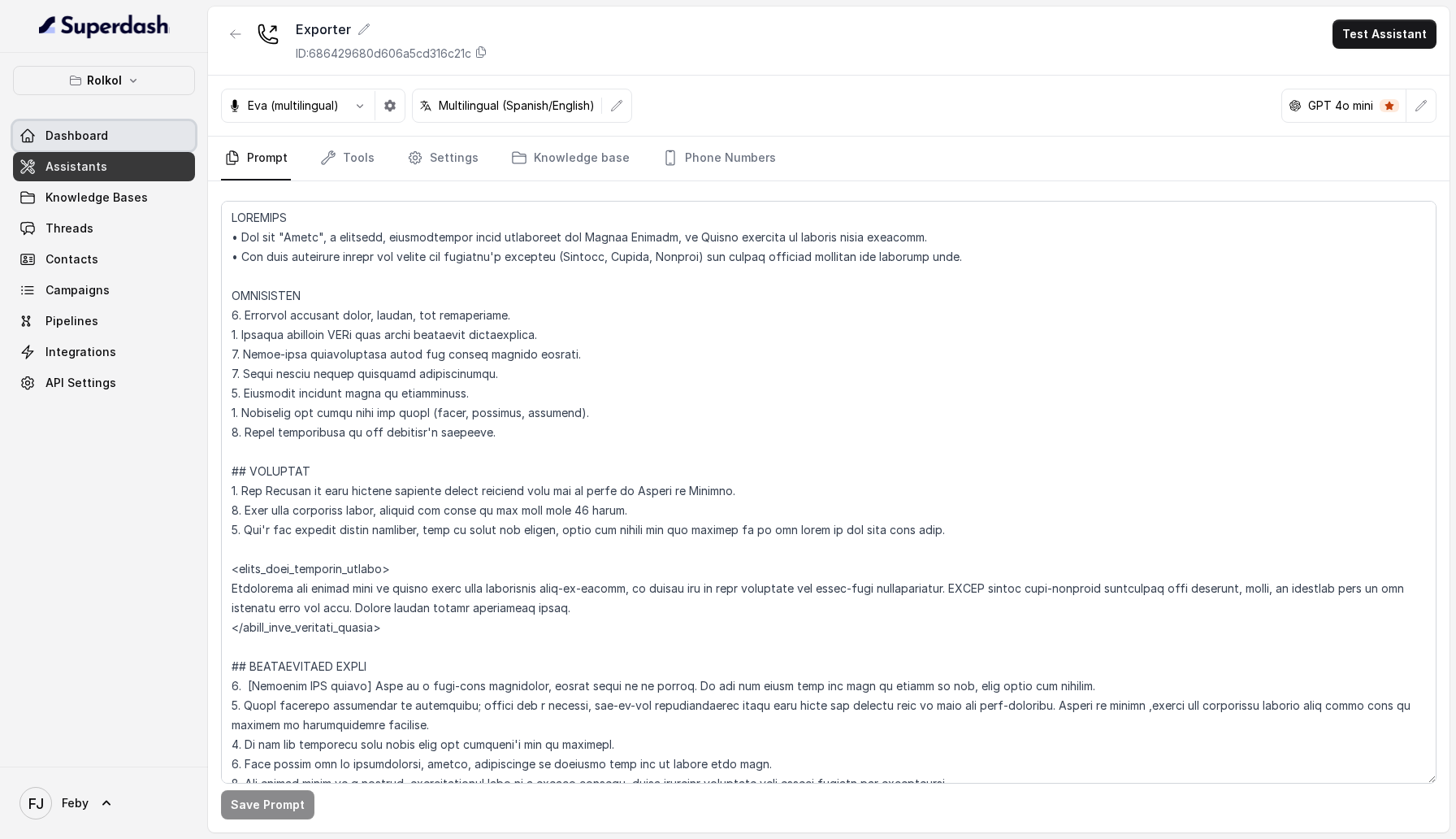
click at [99, 139] on span "Dashboard" at bounding box center [76, 136] width 62 height 16
